Goal: Task Accomplishment & Management: Manage account settings

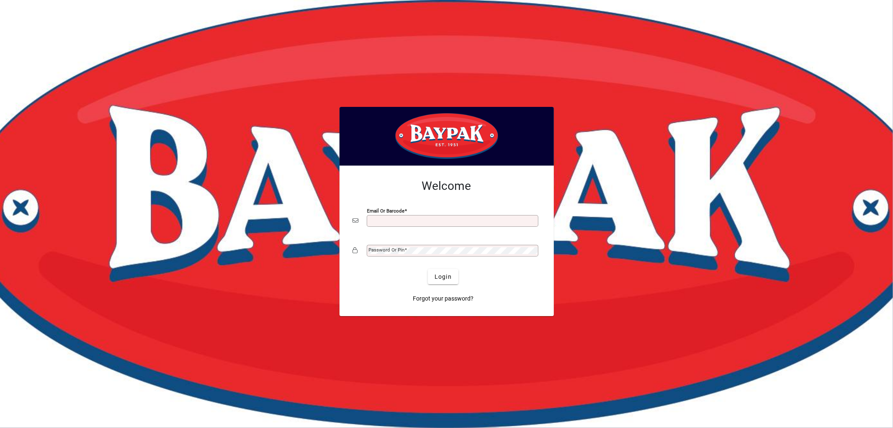
click at [392, 218] on input "Email or Barcode" at bounding box center [453, 220] width 169 height 7
type input "**********"
click at [440, 279] on span "Login" at bounding box center [443, 276] width 17 height 9
